Goal: Information Seeking & Learning: Learn about a topic

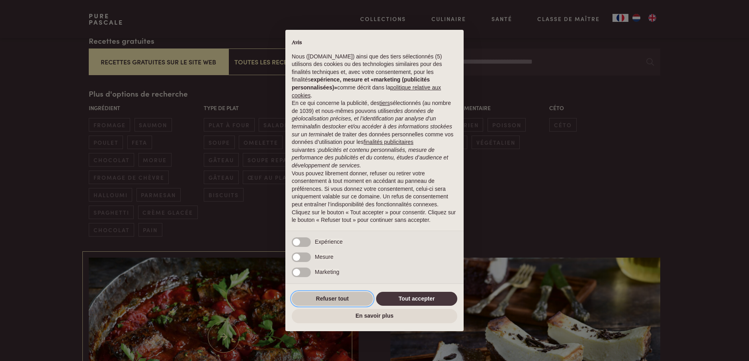
drag, startPoint x: 349, startPoint y: 298, endPoint x: 342, endPoint y: 297, distance: 7.2
click at [349, 298] on button "Refuser tout" at bounding box center [332, 299] width 81 height 14
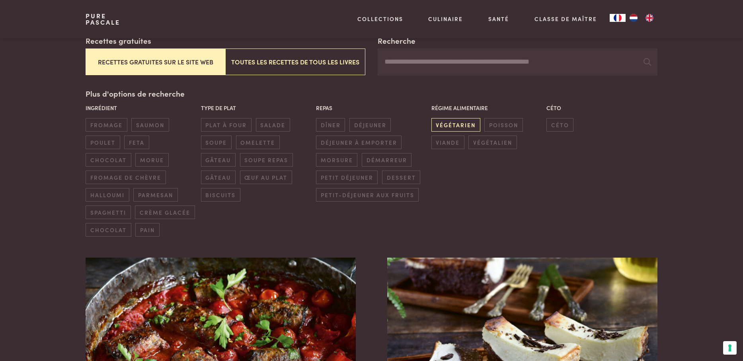
click at [465, 128] on span "végétarien" at bounding box center [456, 124] width 49 height 13
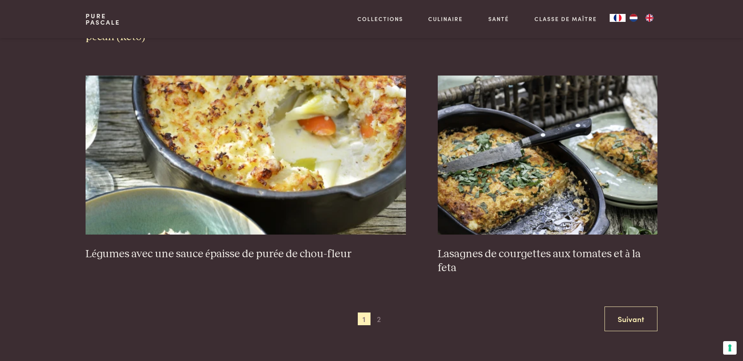
scroll to position [1468, 0]
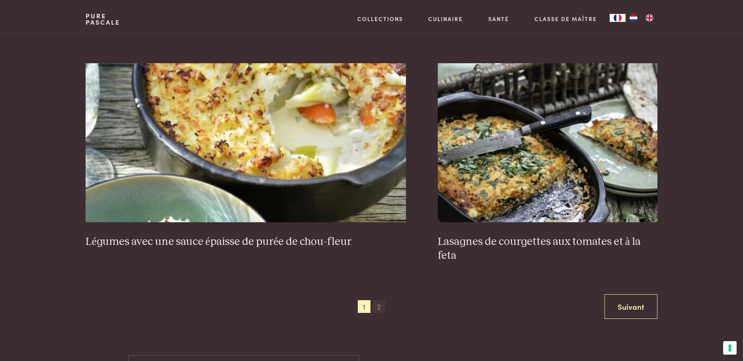
click at [380, 306] on span "2" at bounding box center [379, 307] width 13 height 13
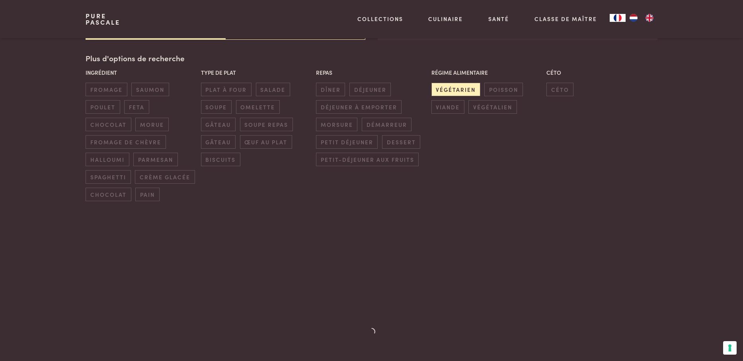
scroll to position [194, 0]
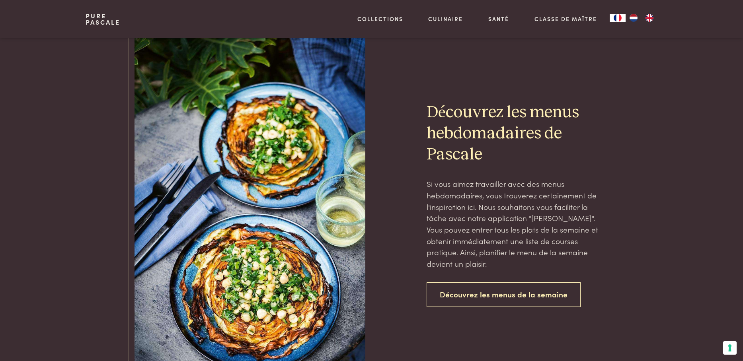
scroll to position [712, 0]
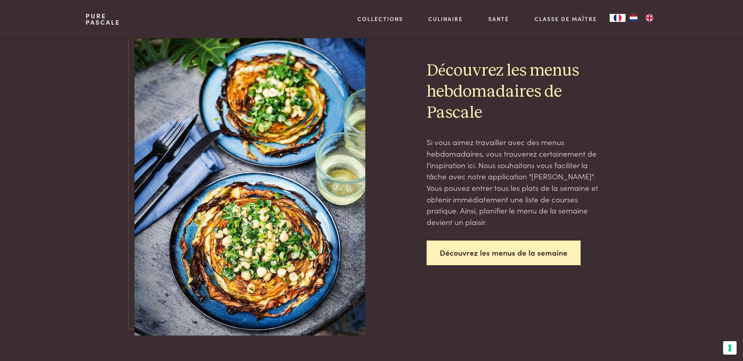
click at [467, 257] on link "Découvrez les menus de la semaine" at bounding box center [504, 253] width 154 height 25
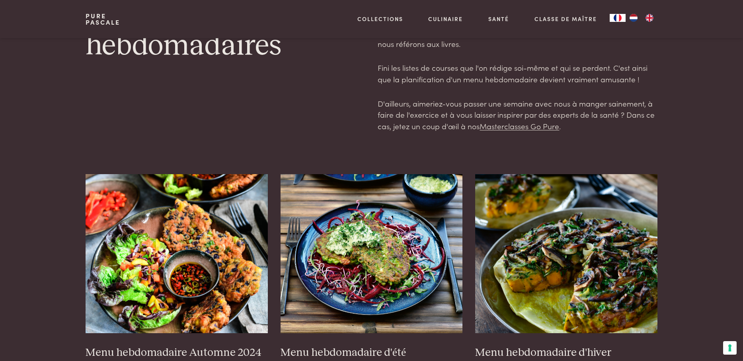
scroll to position [159, 0]
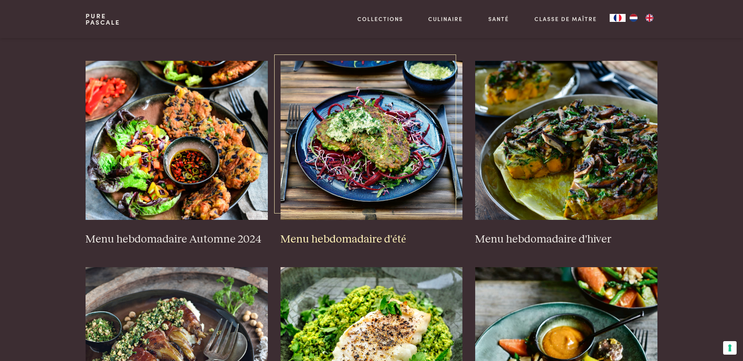
click at [415, 167] on img at bounding box center [372, 140] width 182 height 159
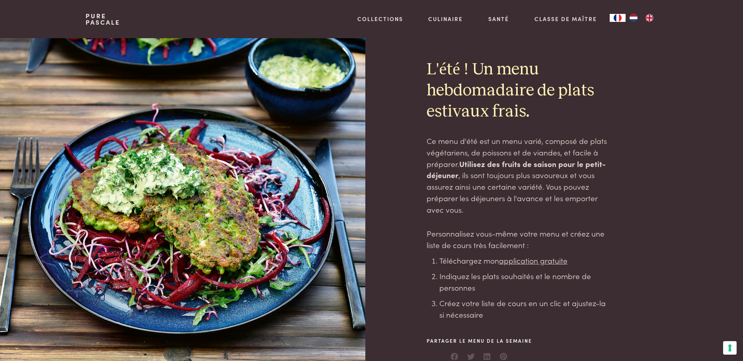
click at [535, 261] on u "application gratuite" at bounding box center [533, 260] width 68 height 11
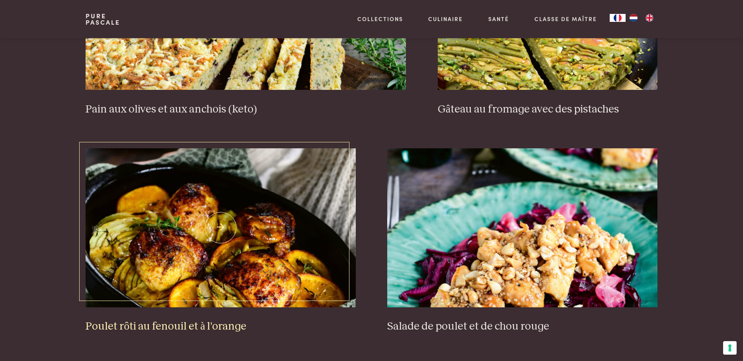
scroll to position [1075, 0]
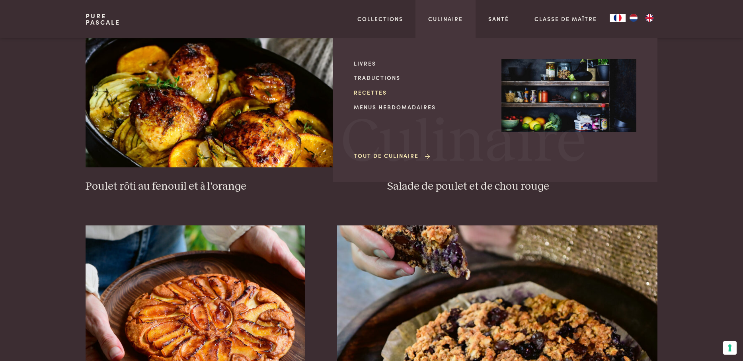
click at [381, 94] on link "Recettes" at bounding box center [421, 92] width 135 height 8
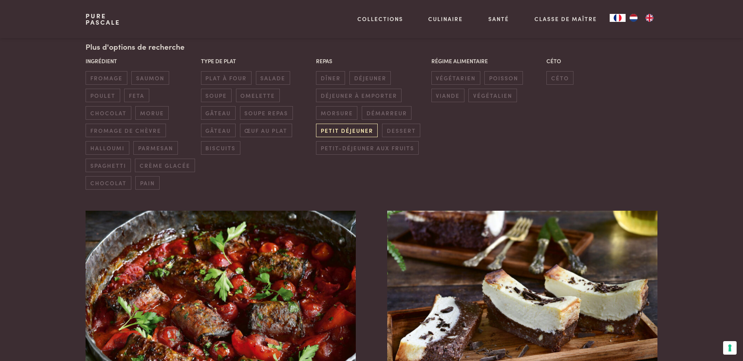
scroll to position [199, 0]
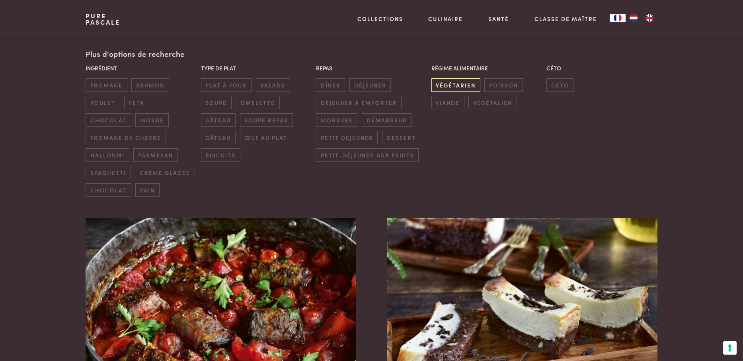
click at [452, 90] on span "végétarien" at bounding box center [456, 84] width 49 height 13
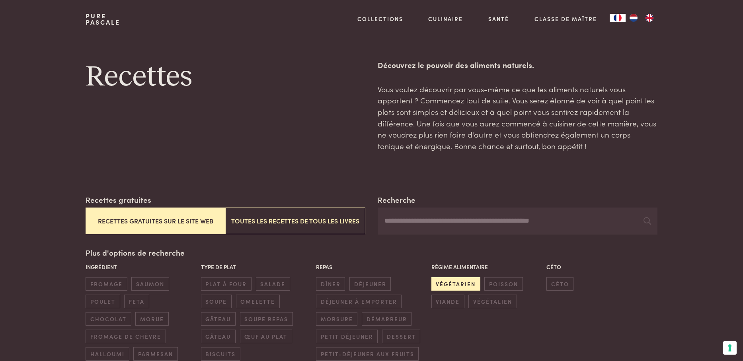
click at [457, 280] on span "végétarien" at bounding box center [456, 283] width 49 height 13
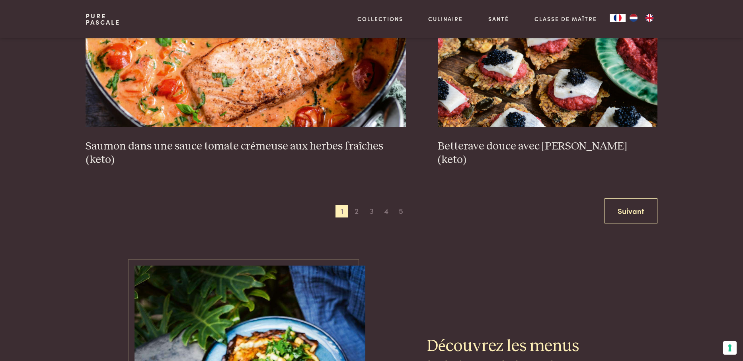
scroll to position [1573, 0]
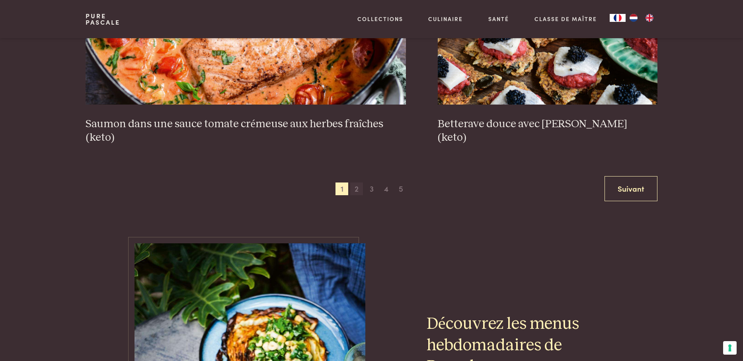
click at [354, 191] on span "2" at bounding box center [356, 189] width 13 height 13
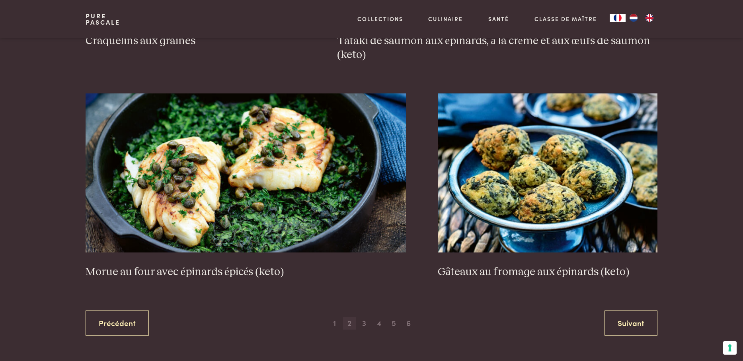
scroll to position [1428, 0]
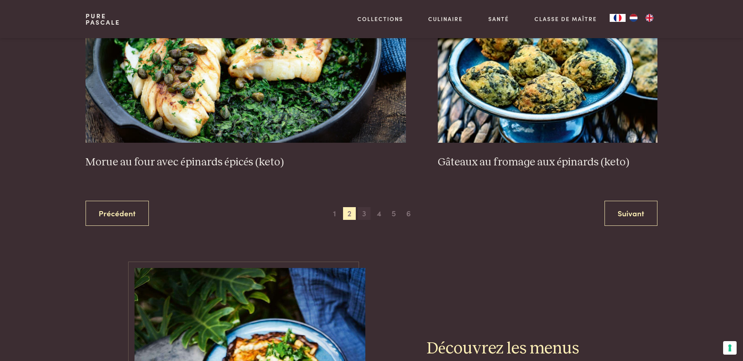
click at [363, 215] on span "3" at bounding box center [364, 213] width 13 height 13
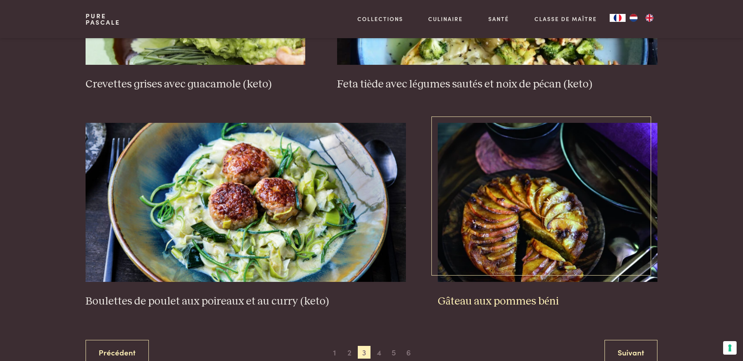
scroll to position [1428, 0]
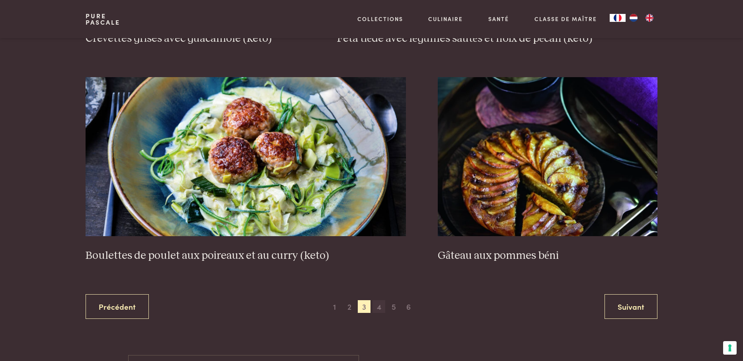
click at [378, 308] on span "4" at bounding box center [379, 307] width 13 height 13
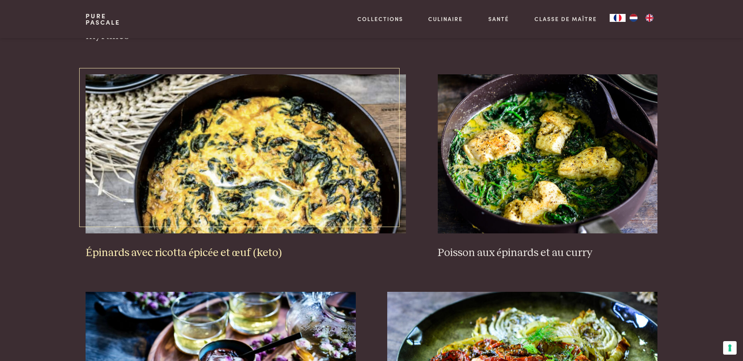
scroll to position [791, 0]
click at [326, 199] on img at bounding box center [246, 153] width 320 height 159
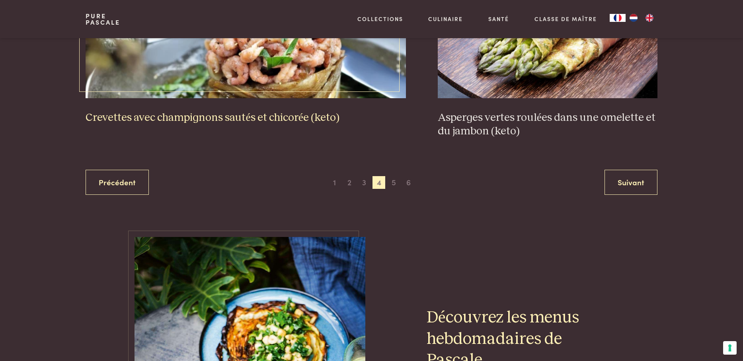
scroll to position [1428, 0]
